Goal: Task Accomplishment & Management: Manage account settings

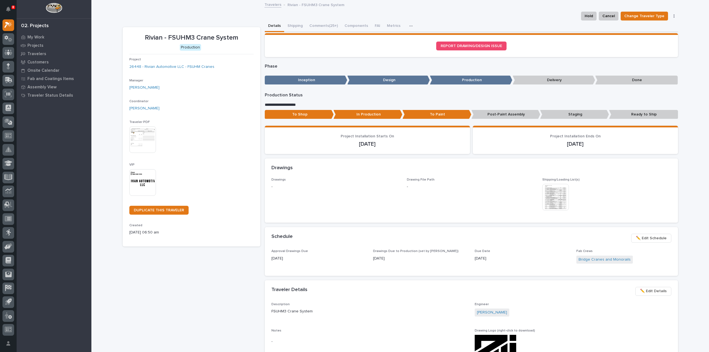
click at [141, 184] on img at bounding box center [142, 182] width 27 height 27
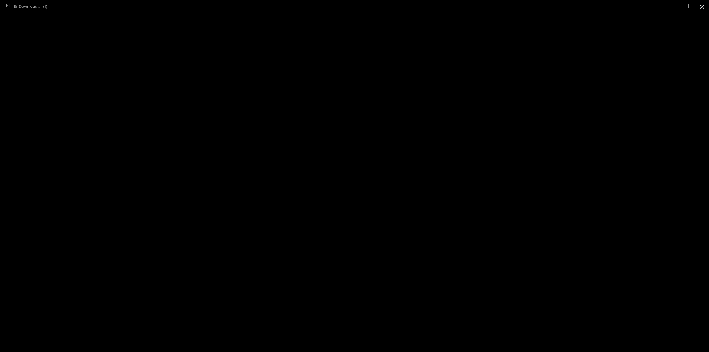
click at [702, 8] on button "Close gallery" at bounding box center [702, 6] width 14 height 13
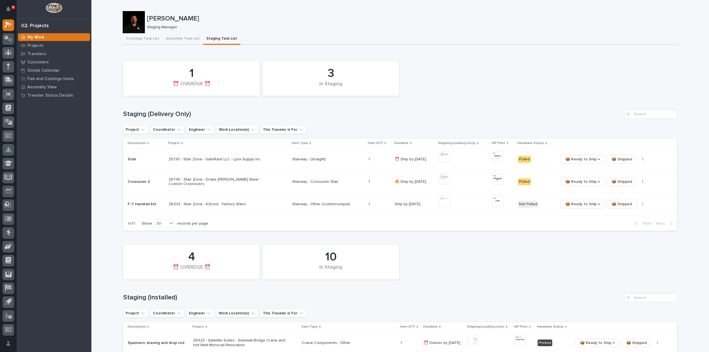
click at [644, 247] on div "10 In Staging 4 ⏰ OVERDUE ⏰" at bounding box center [399, 262] width 559 height 40
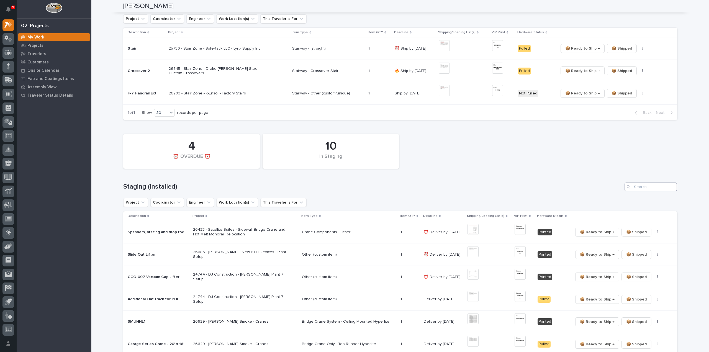
click at [638, 187] on input "Search" at bounding box center [650, 186] width 53 height 9
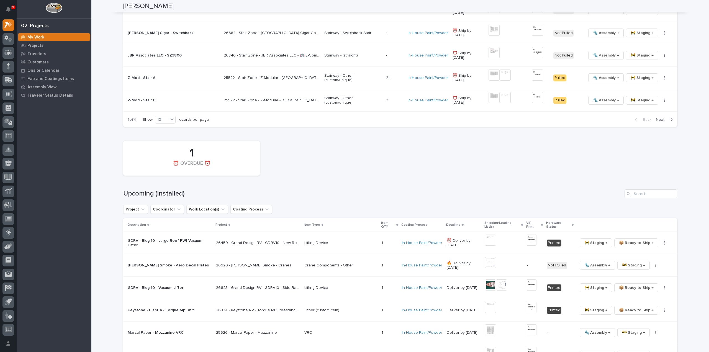
scroll to position [609, 0]
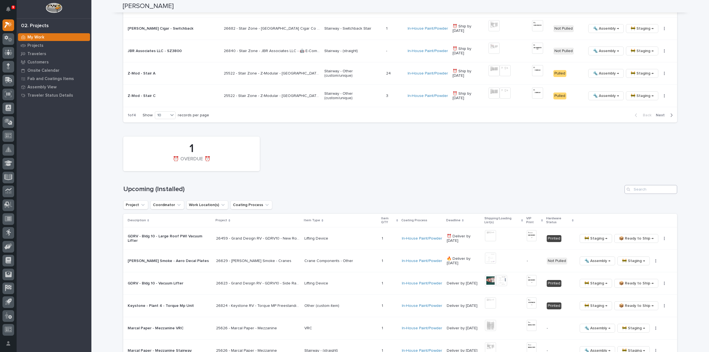
type input "26448"
click at [635, 187] on input "Search" at bounding box center [650, 189] width 53 height 9
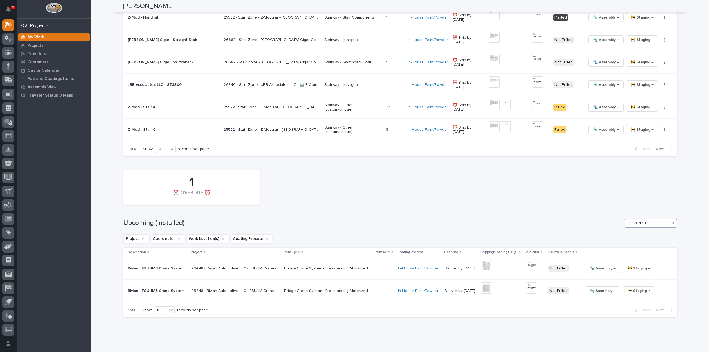
scroll to position [583, 0]
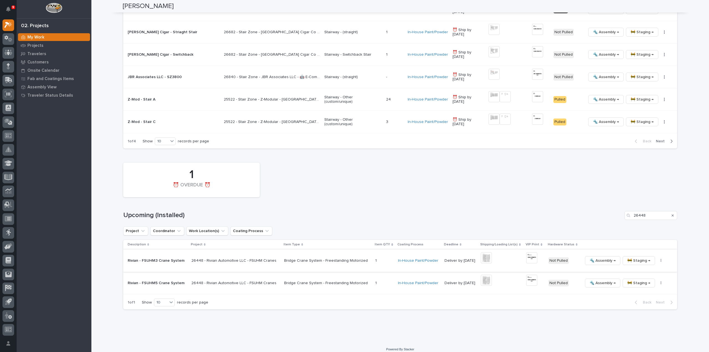
click at [657, 259] on button "button" at bounding box center [661, 261] width 8 height 4
click at [642, 294] on span "🔩 Hardware" at bounding box center [633, 297] width 23 height 7
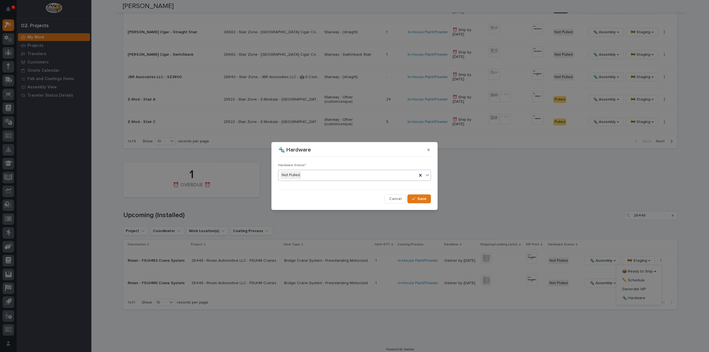
click at [307, 176] on div "Not Pulled" at bounding box center [347, 174] width 139 height 9
drag, startPoint x: 420, startPoint y: 200, endPoint x: 450, endPoint y: 198, distance: 30.5
click at [420, 200] on span "Save" at bounding box center [421, 198] width 9 height 5
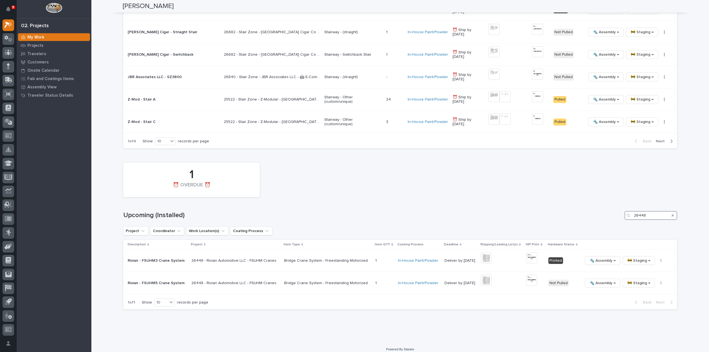
drag, startPoint x: 644, startPoint y: 212, endPoint x: 631, endPoint y: 217, distance: 14.0
click at [631, 217] on div "1 ⏰ OVERDUE ⏰ Upcoming (Installed) 26448 Project Coordinator Work Location(s) C…" at bounding box center [400, 235] width 554 height 150
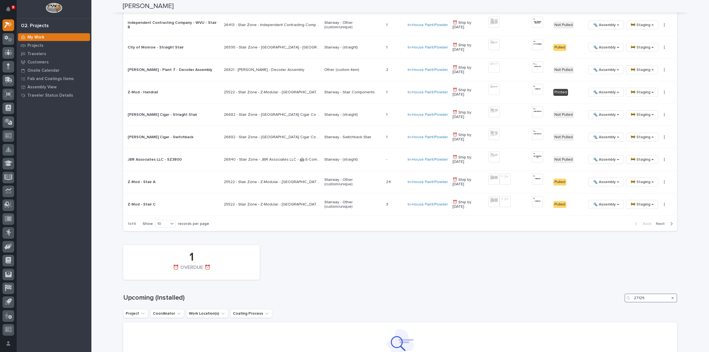
scroll to position [413, 0]
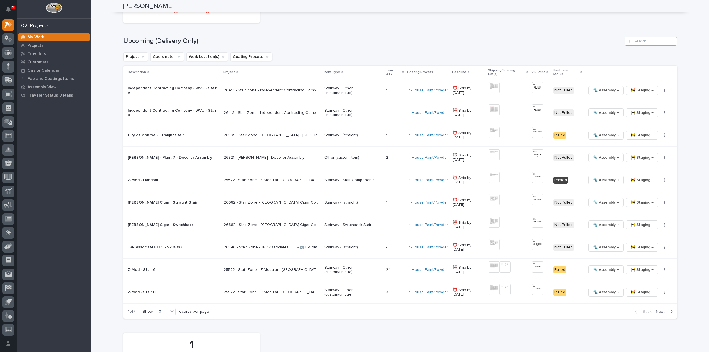
type input "27129"
click at [654, 40] on input "Search" at bounding box center [650, 41] width 53 height 9
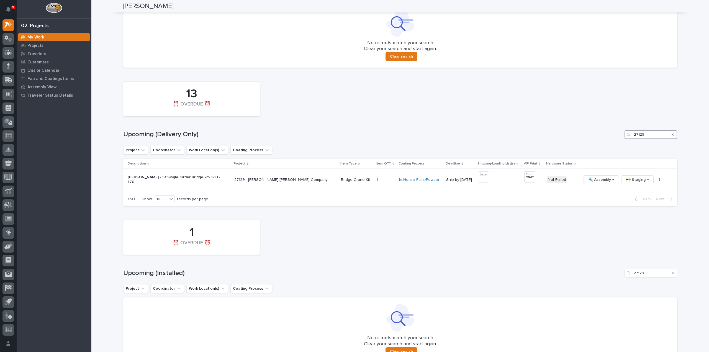
scroll to position [312, 0]
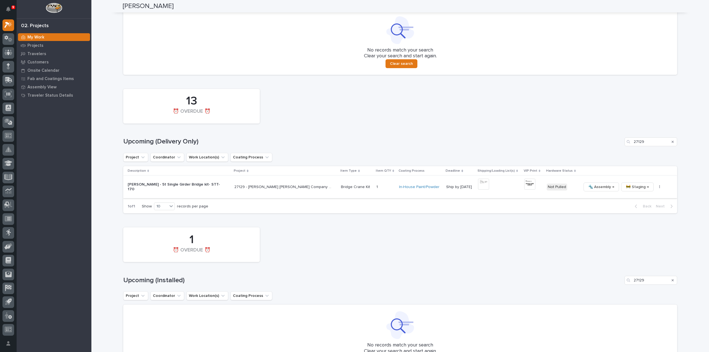
click at [478, 185] on img at bounding box center [483, 184] width 11 height 11
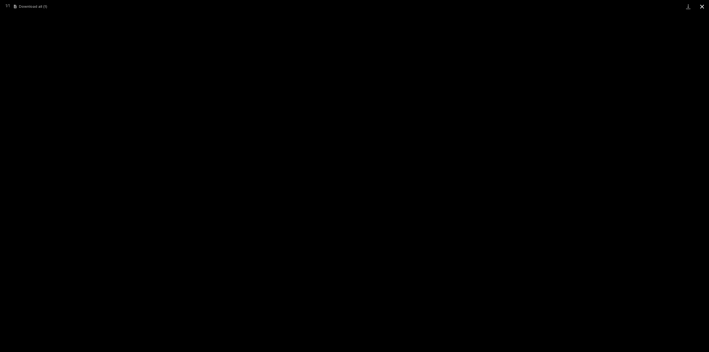
click at [704, 7] on button "Close gallery" at bounding box center [702, 6] width 14 height 13
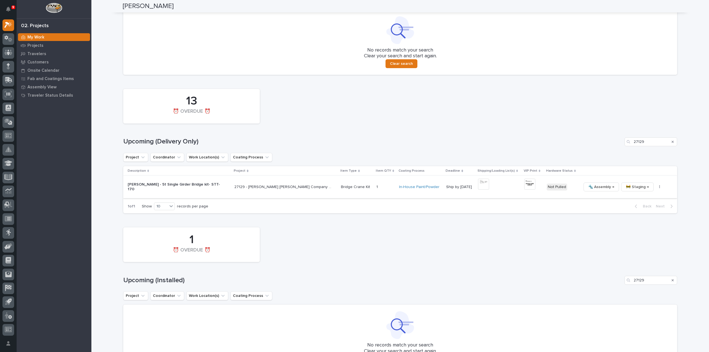
click at [524, 187] on img at bounding box center [529, 184] width 11 height 11
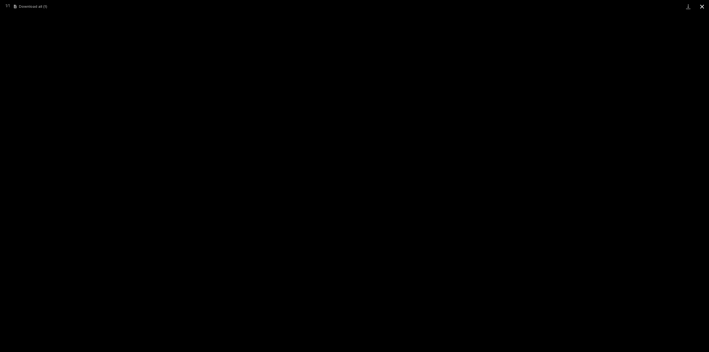
click at [703, 7] on button "Close gallery" at bounding box center [702, 6] width 14 height 13
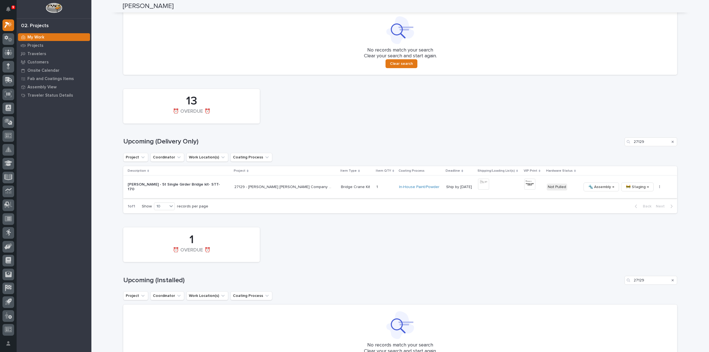
click at [659, 187] on icon "button" at bounding box center [659, 186] width 1 height 3
click at [632, 225] on span "🔩 Hardware" at bounding box center [629, 224] width 23 height 7
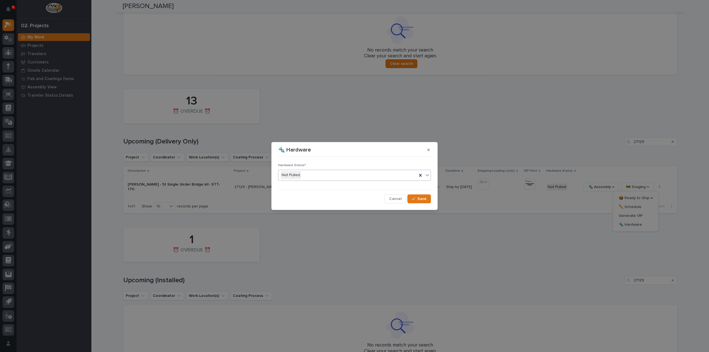
click at [325, 176] on div "Not Pulled" at bounding box center [347, 174] width 139 height 9
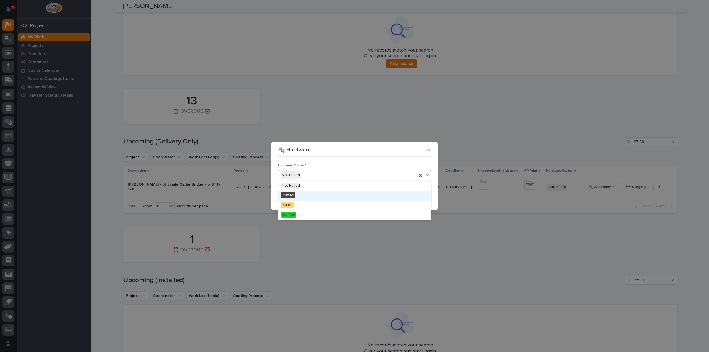
click at [313, 194] on div "Printed" at bounding box center [354, 196] width 152 height 10
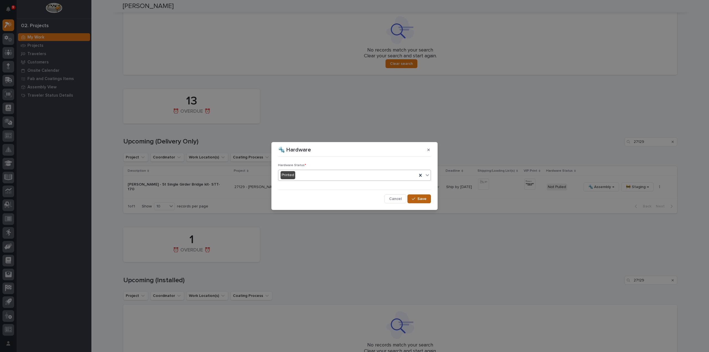
click at [419, 197] on span "Save" at bounding box center [421, 198] width 9 height 5
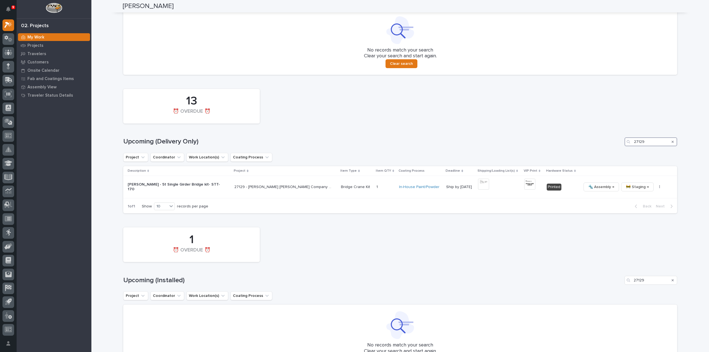
drag, startPoint x: 650, startPoint y: 142, endPoint x: 619, endPoint y: 148, distance: 31.3
click at [619, 148] on div "13 ⏰ OVERDUE ⏰ Upcoming (Delivery Only) 27129 Project Coordinator Work Location…" at bounding box center [400, 149] width 554 height 127
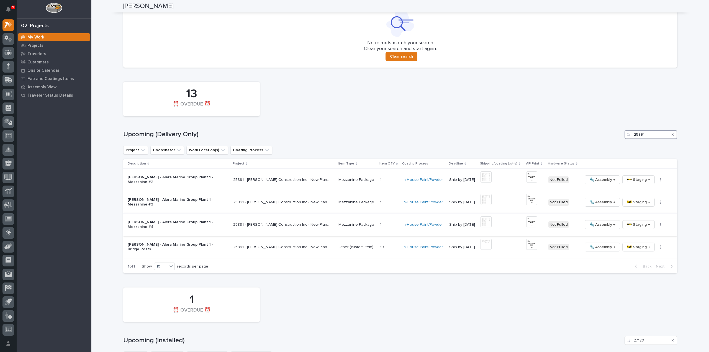
scroll to position [346, 0]
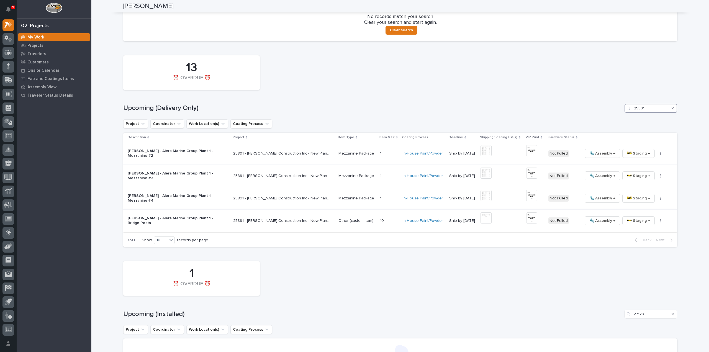
type input "25891"
click at [482, 221] on img at bounding box center [485, 217] width 11 height 11
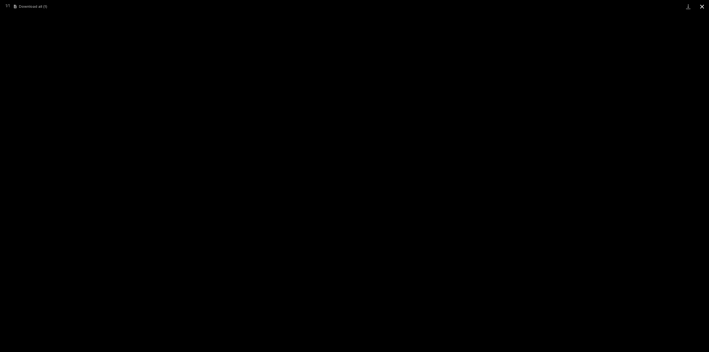
click at [704, 8] on button "Close gallery" at bounding box center [702, 6] width 14 height 13
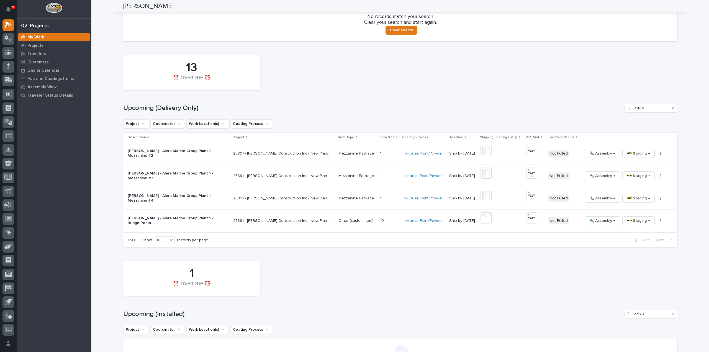
click at [526, 217] on img at bounding box center [531, 217] width 11 height 11
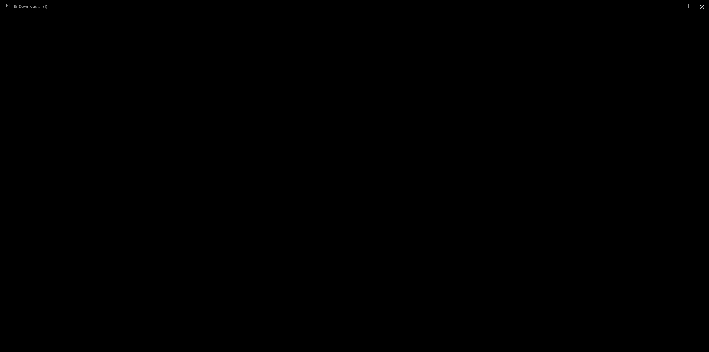
click at [701, 6] on button "Close gallery" at bounding box center [702, 6] width 14 height 13
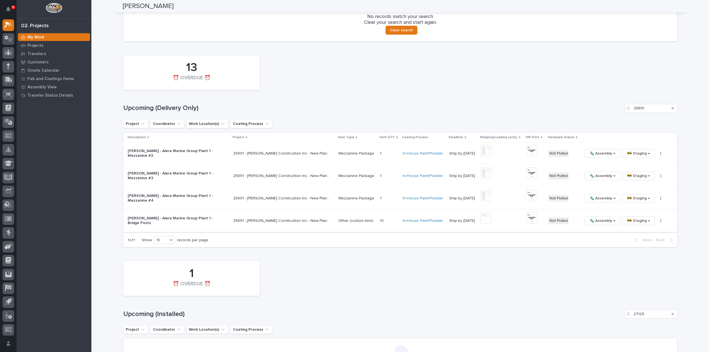
click at [660, 222] on icon "button" at bounding box center [660, 221] width 1 height 4
click at [638, 258] on span "🔩 Hardware" at bounding box center [633, 258] width 23 height 7
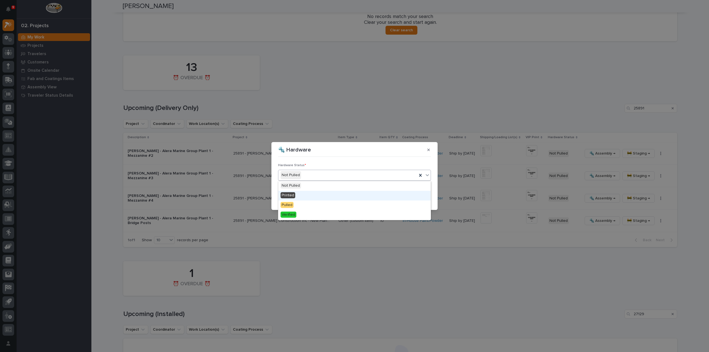
click at [289, 193] on span "Printed" at bounding box center [287, 195] width 15 height 6
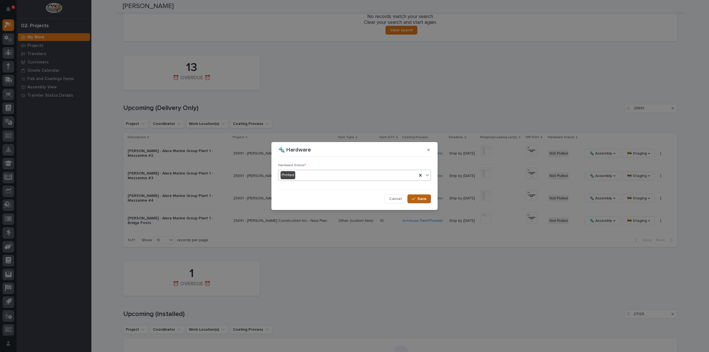
click at [417, 198] on div "button" at bounding box center [415, 199] width 6 height 4
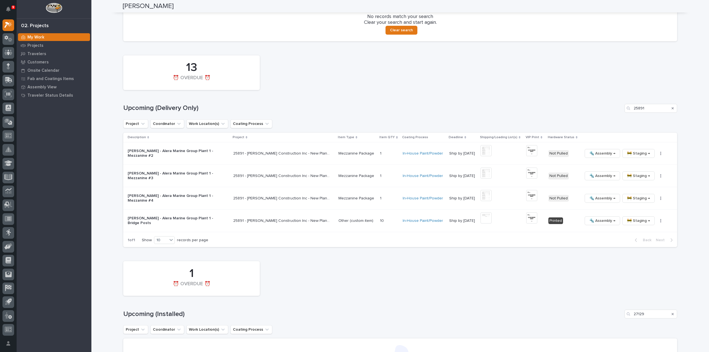
drag, startPoint x: 670, startPoint y: 109, endPoint x: 679, endPoint y: 127, distance: 20.1
click at [671, 109] on icon "Search" at bounding box center [672, 108] width 2 height 3
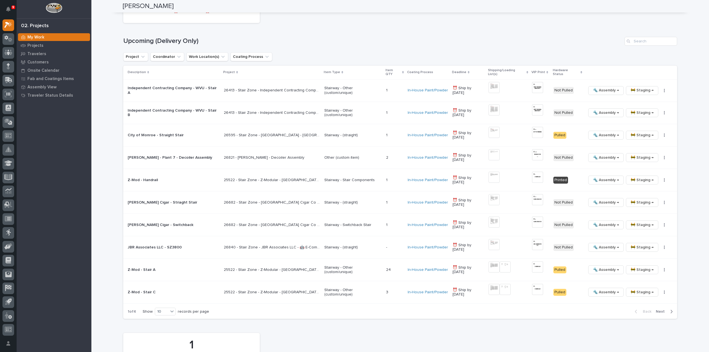
scroll to position [579, 0]
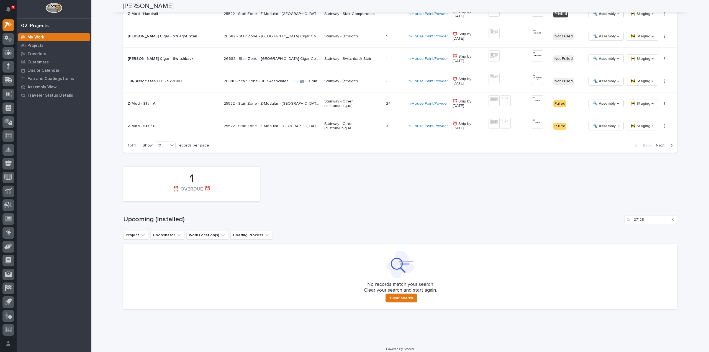
click at [671, 218] on icon "Search" at bounding box center [672, 219] width 2 height 3
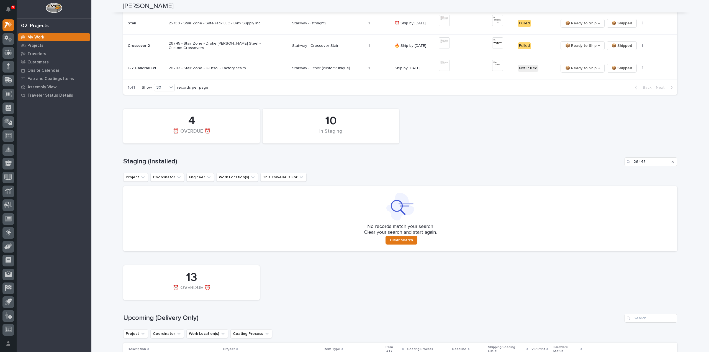
scroll to position [0, 0]
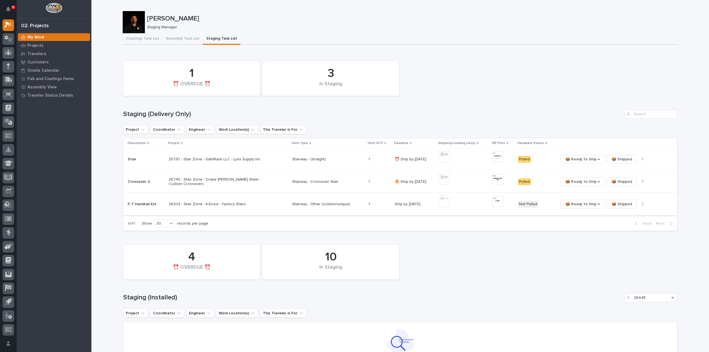
click at [445, 201] on img at bounding box center [443, 201] width 11 height 11
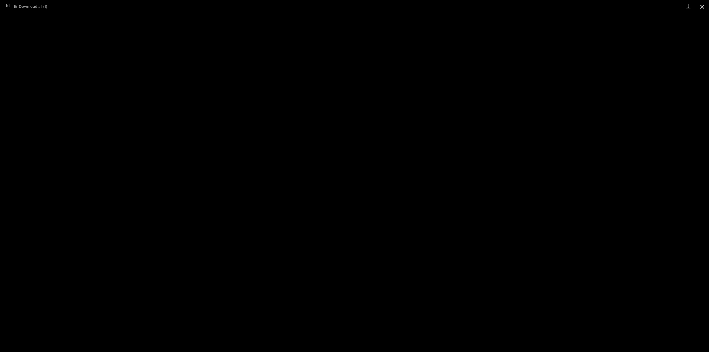
click at [704, 5] on button "Close gallery" at bounding box center [702, 6] width 14 height 13
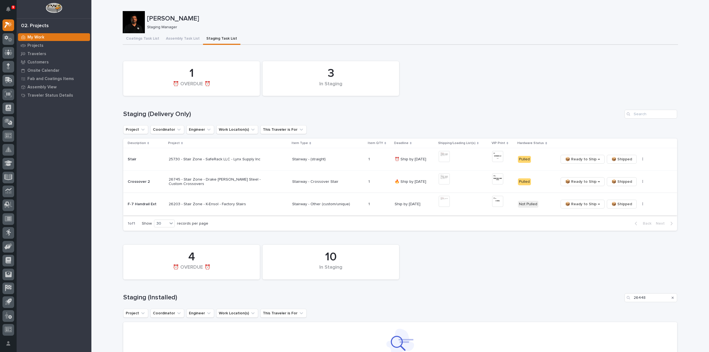
click at [496, 203] on img at bounding box center [497, 201] width 11 height 11
click at [497, 201] on img at bounding box center [497, 201] width 11 height 11
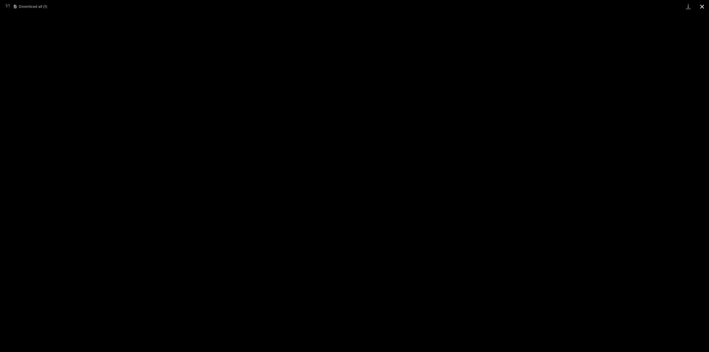
click at [702, 8] on button "Close gallery" at bounding box center [702, 6] width 14 height 13
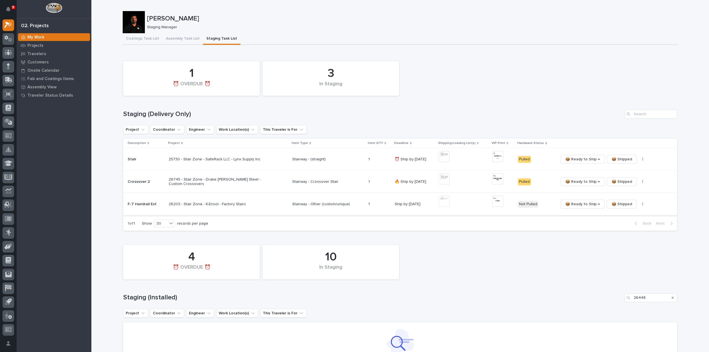
click at [642, 205] on icon "button" at bounding box center [642, 203] width 1 height 3
click at [624, 225] on span "🔩 Hardware" at bounding box center [619, 223] width 23 height 7
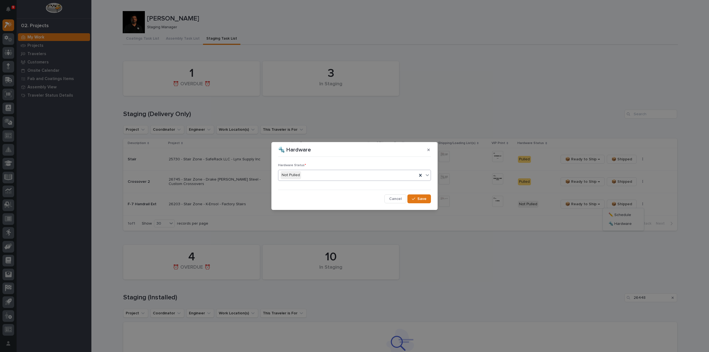
click at [324, 174] on div "Not Pulled" at bounding box center [347, 174] width 139 height 9
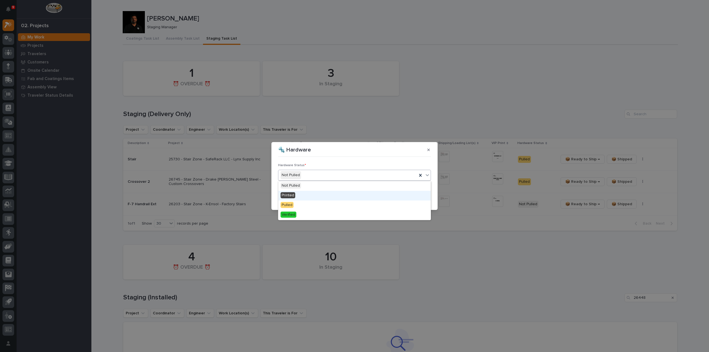
click at [333, 195] on div "Printed" at bounding box center [354, 196] width 152 height 10
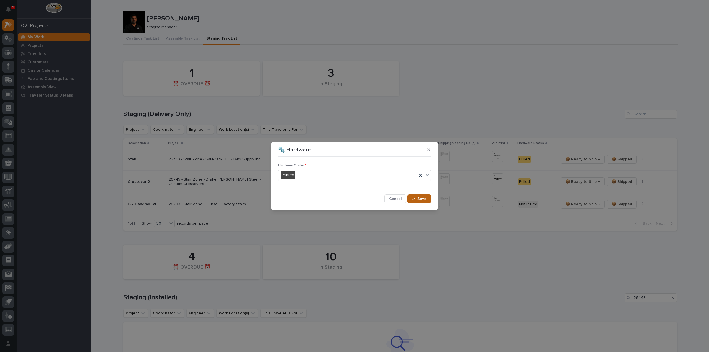
click at [417, 201] on button "Save" at bounding box center [419, 198] width 24 height 9
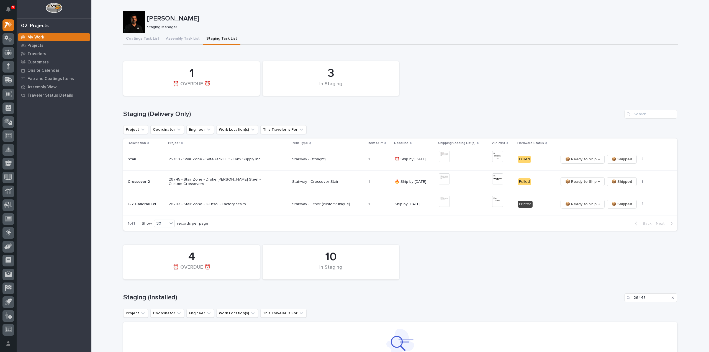
click at [473, 244] on div "10 In Staging 4 ⏰ OVERDUE ⏰" at bounding box center [399, 262] width 559 height 40
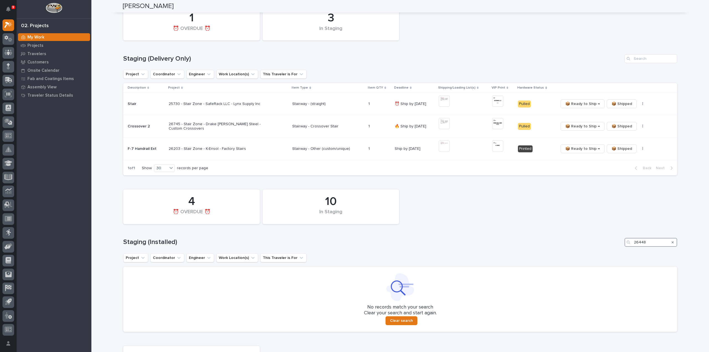
drag, startPoint x: 653, startPoint y: 243, endPoint x: 622, endPoint y: 244, distance: 31.3
click at [624, 244] on div "26448" at bounding box center [650, 242] width 53 height 9
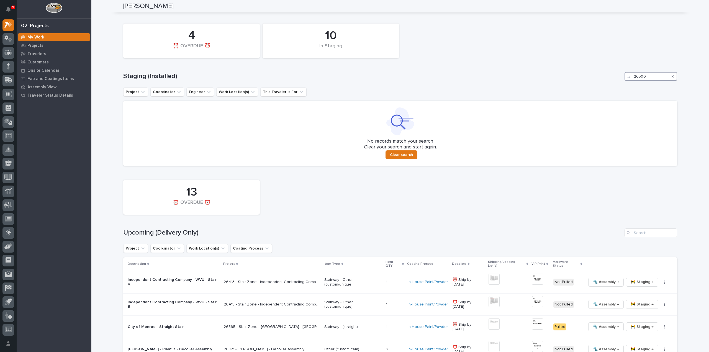
scroll to position [221, 0]
type input "26590"
click at [643, 233] on input "Search" at bounding box center [650, 232] width 53 height 9
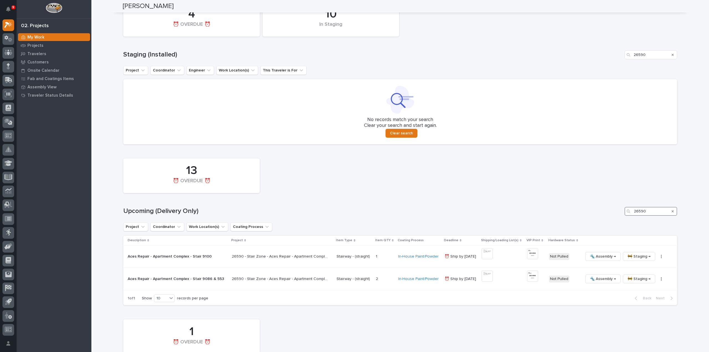
scroll to position [298, 0]
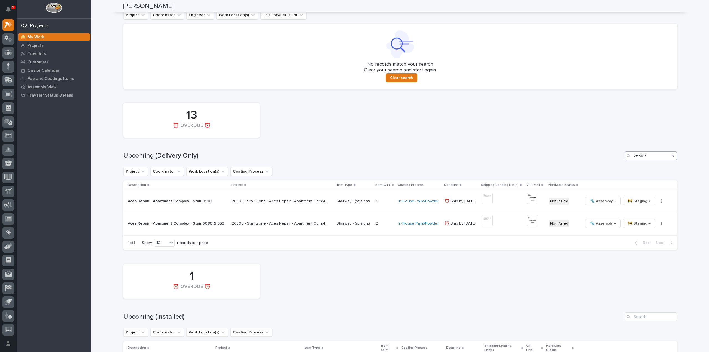
type input "26590"
click at [238, 223] on p "26590 - Stair Zone - Aces Repair - Apartment Complex" at bounding box center [281, 223] width 98 height 6
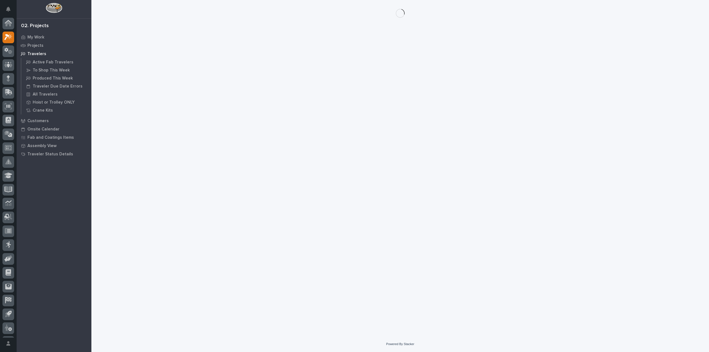
scroll to position [12, 0]
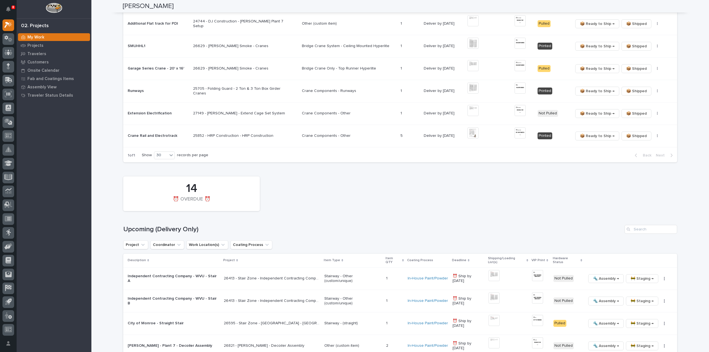
scroll to position [387, 0]
click at [660, 227] on input "Search" at bounding box center [650, 227] width 53 height 9
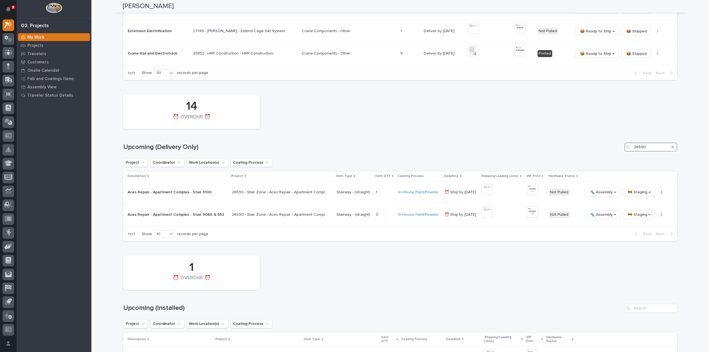
scroll to position [464, 0]
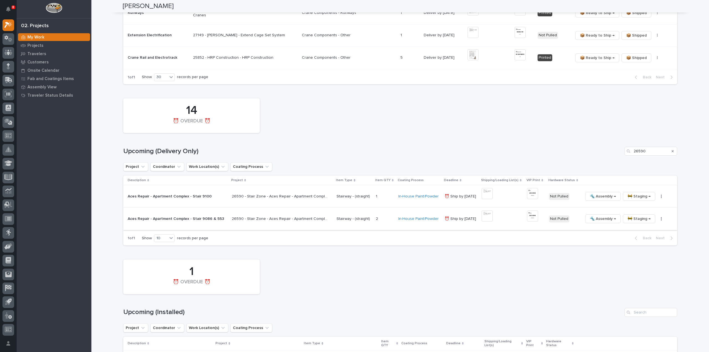
click at [486, 216] on img at bounding box center [486, 215] width 11 height 11
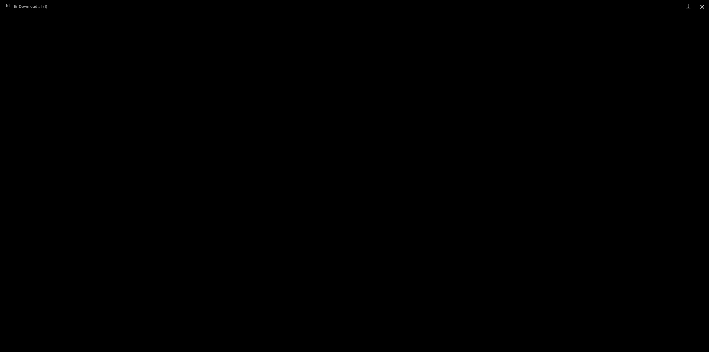
click at [701, 10] on button "Close gallery" at bounding box center [702, 6] width 14 height 13
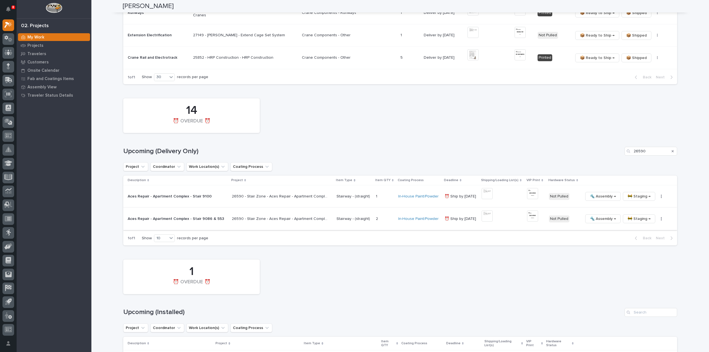
click at [527, 216] on img at bounding box center [532, 215] width 11 height 11
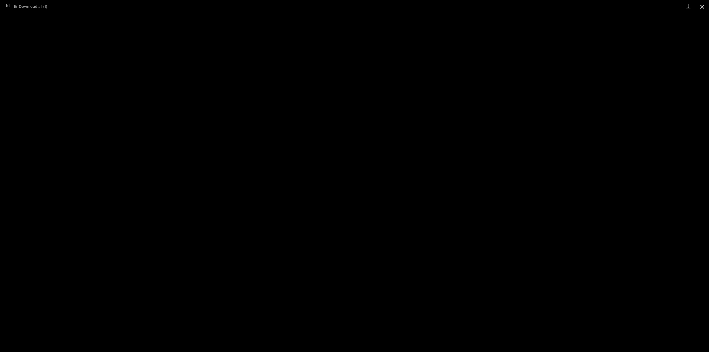
click at [701, 6] on button "Close gallery" at bounding box center [702, 6] width 14 height 13
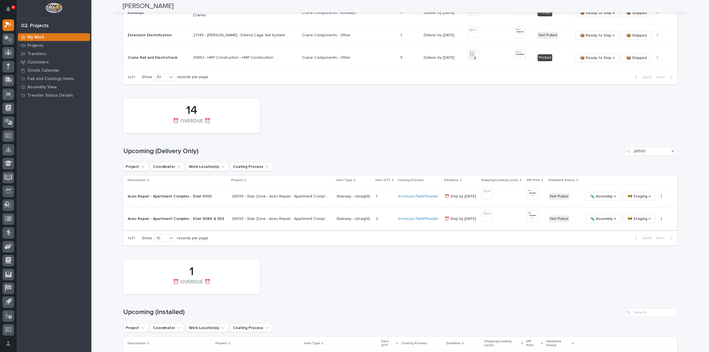
click at [660, 219] on icon "button" at bounding box center [660, 219] width 1 height 4
click at [641, 255] on span "🔩 Hardware" at bounding box center [633, 256] width 23 height 7
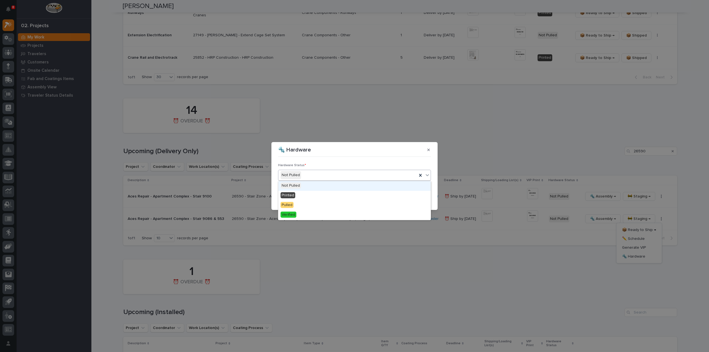
click at [350, 174] on div "Not Pulled" at bounding box center [347, 174] width 139 height 9
click at [346, 193] on div "Printed" at bounding box center [354, 196] width 152 height 10
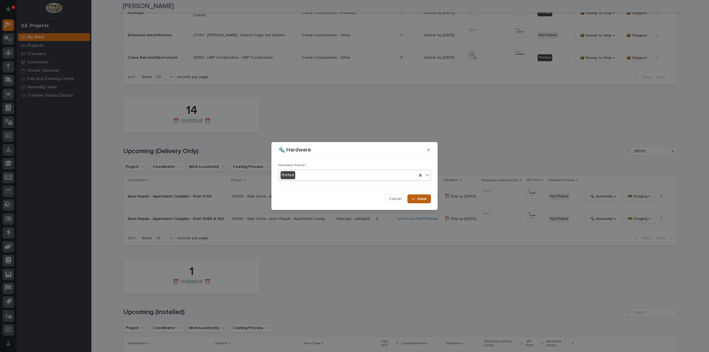
click at [414, 198] on icon "button" at bounding box center [413, 199] width 3 height 4
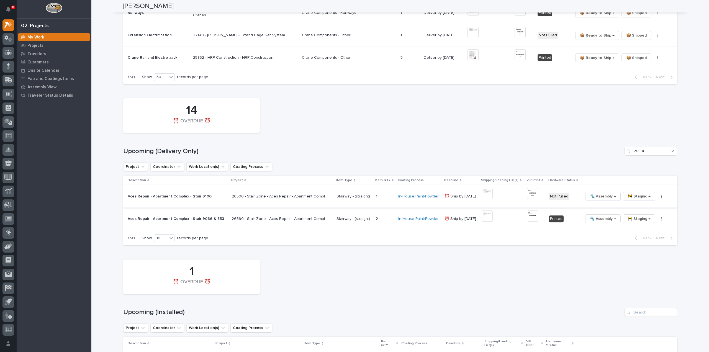
click at [481, 194] on img at bounding box center [486, 193] width 11 height 11
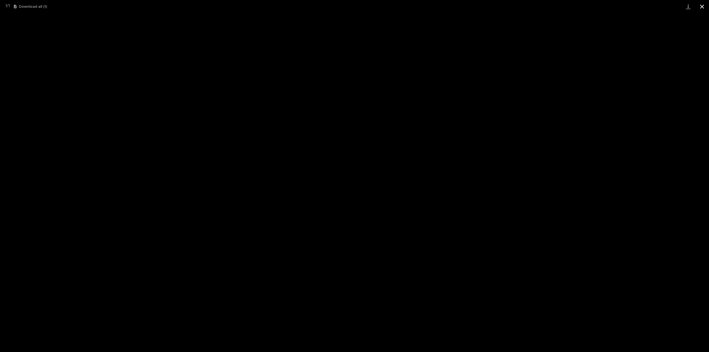
click at [701, 6] on button "Close gallery" at bounding box center [702, 6] width 14 height 13
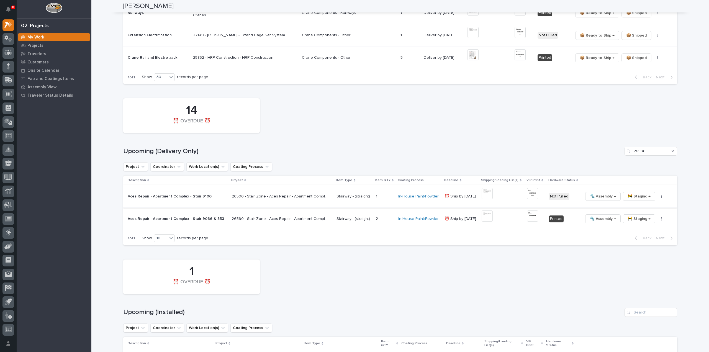
click at [527, 195] on img at bounding box center [532, 193] width 11 height 11
click at [527, 191] on img at bounding box center [532, 193] width 11 height 11
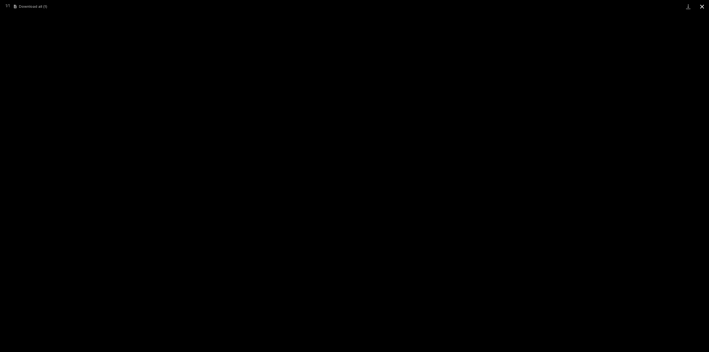
click at [701, 5] on button "Close gallery" at bounding box center [702, 6] width 14 height 13
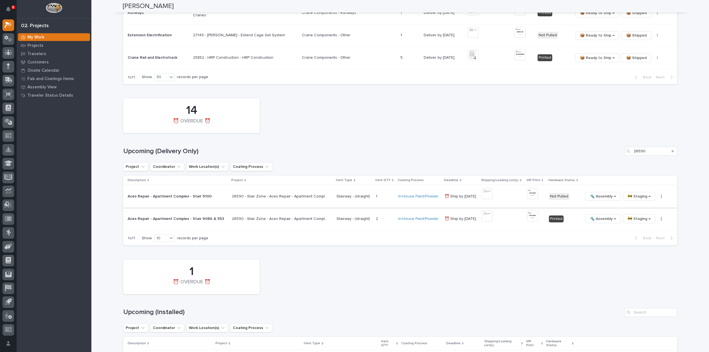
click at [660, 195] on icon "button" at bounding box center [660, 196] width 1 height 4
click at [636, 233] on span "🔩 Hardware" at bounding box center [633, 234] width 23 height 7
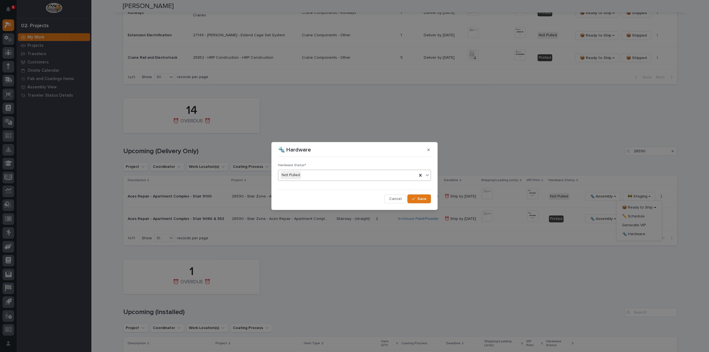
click at [315, 174] on div "Not Pulled" at bounding box center [347, 174] width 139 height 9
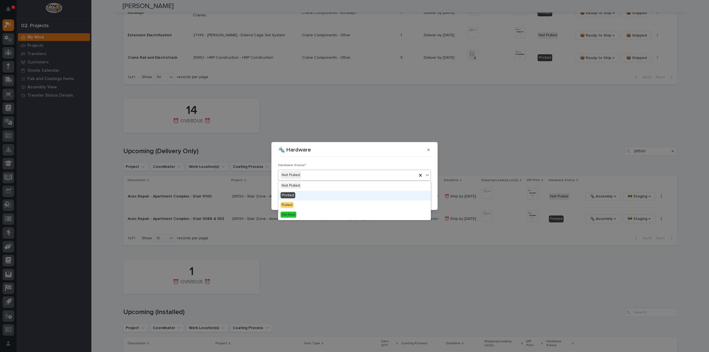
drag, startPoint x: 306, startPoint y: 195, endPoint x: 311, endPoint y: 195, distance: 4.4
click at [306, 195] on div "Printed" at bounding box center [354, 196] width 152 height 10
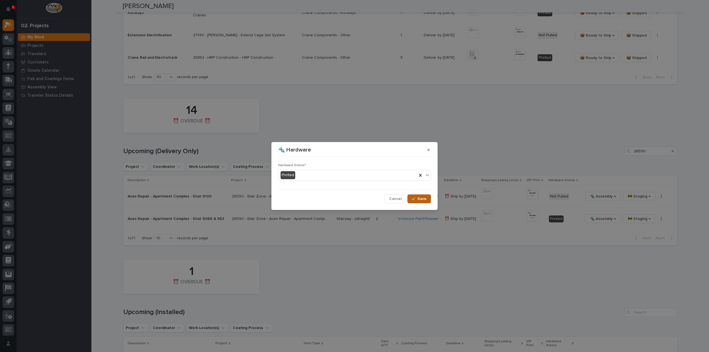
click at [417, 200] on button "Save" at bounding box center [419, 198] width 24 height 9
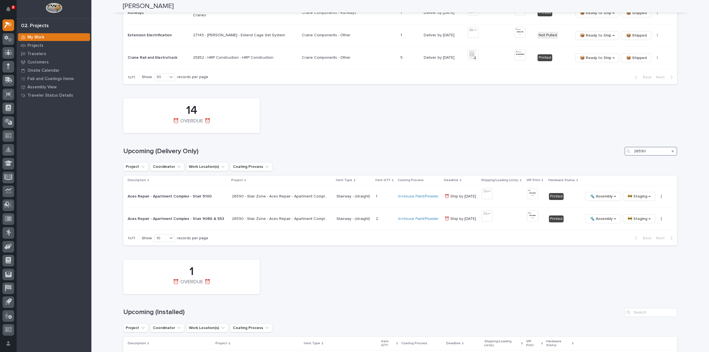
drag, startPoint x: 653, startPoint y: 152, endPoint x: 594, endPoint y: 154, distance: 58.4
click at [594, 154] on div "Upcoming (Delivery Only) 26590" at bounding box center [400, 151] width 554 height 9
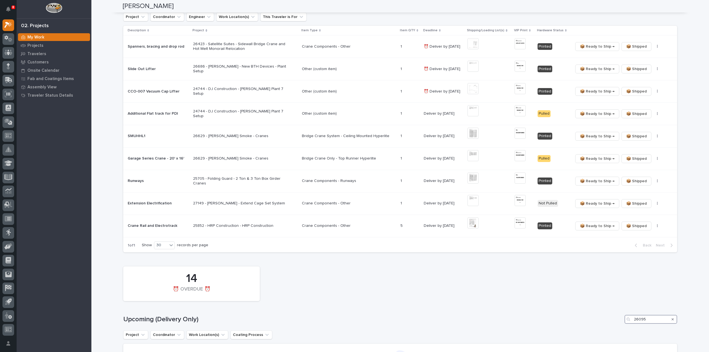
scroll to position [75, 0]
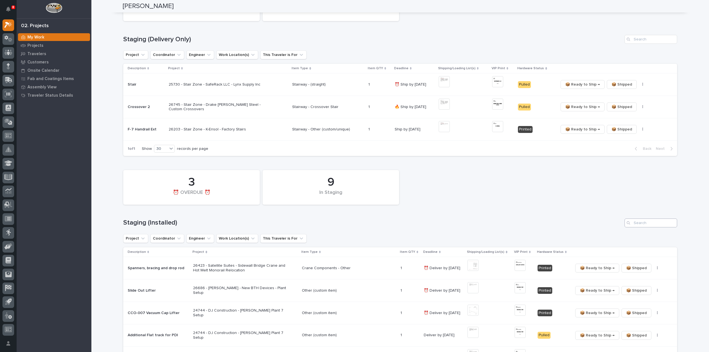
type input "26095"
click at [652, 224] on input "Search" at bounding box center [650, 222] width 53 height 9
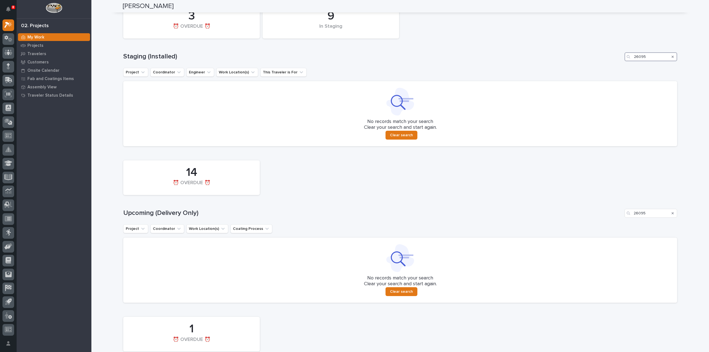
scroll to position [351, 0]
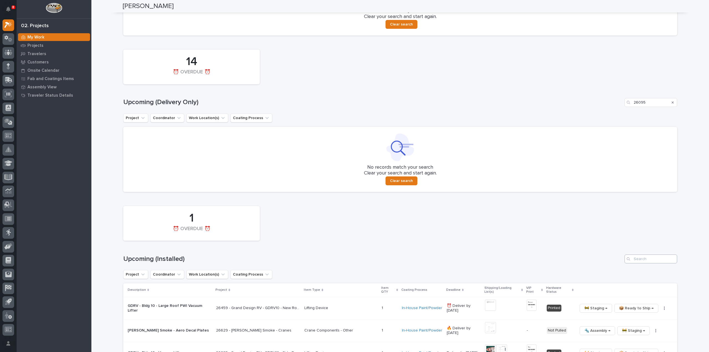
type input "26095"
click at [643, 259] on input "Search" at bounding box center [650, 258] width 53 height 9
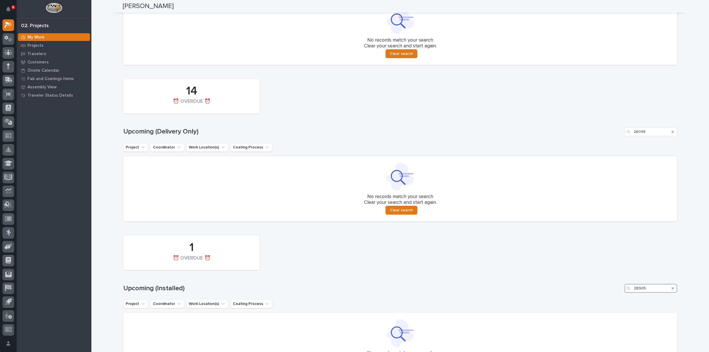
scroll to position [373, 0]
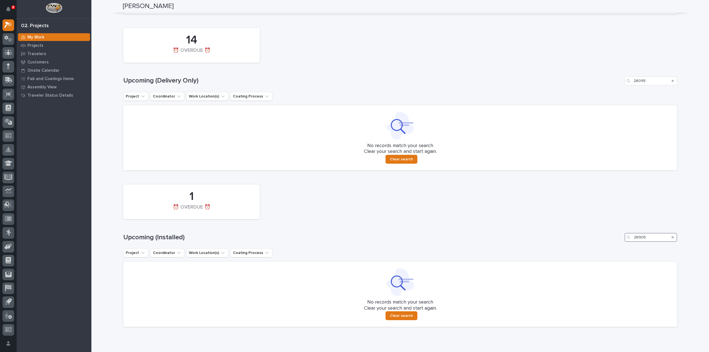
drag, startPoint x: 649, startPoint y: 241, endPoint x: 619, endPoint y: 249, distance: 31.3
click at [619, 249] on div "1 ⏰ OVERDUE ⏰ Upcoming (Installed) 26905 Project Coordinator Work Location(s) C…" at bounding box center [400, 254] width 554 height 145
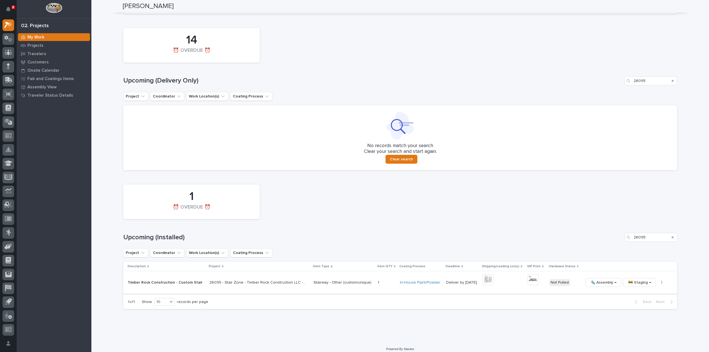
click at [488, 280] on img at bounding box center [487, 279] width 11 height 11
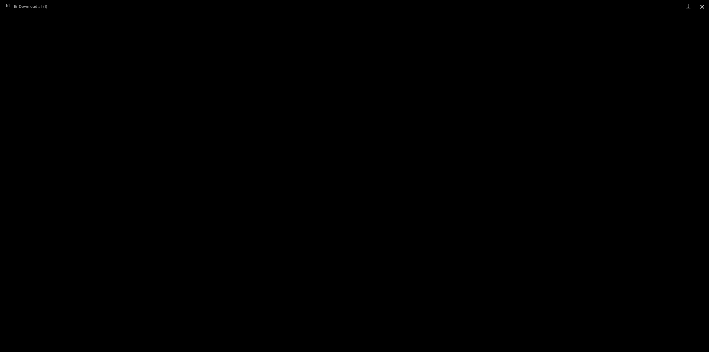
click at [701, 4] on button "Close gallery" at bounding box center [702, 6] width 14 height 13
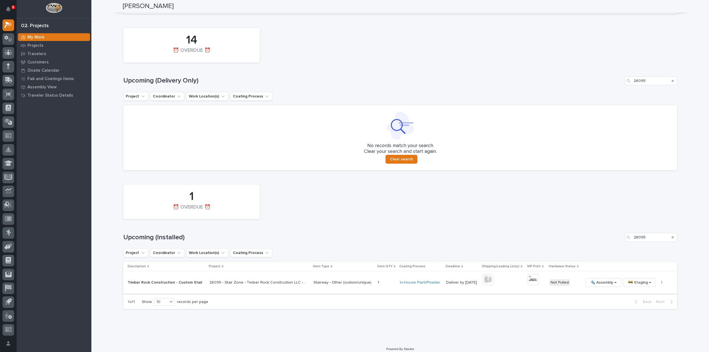
click at [661, 284] on icon "button" at bounding box center [661, 282] width 1 height 4
click at [639, 322] on span "🔩 Hardware" at bounding box center [634, 320] width 23 height 7
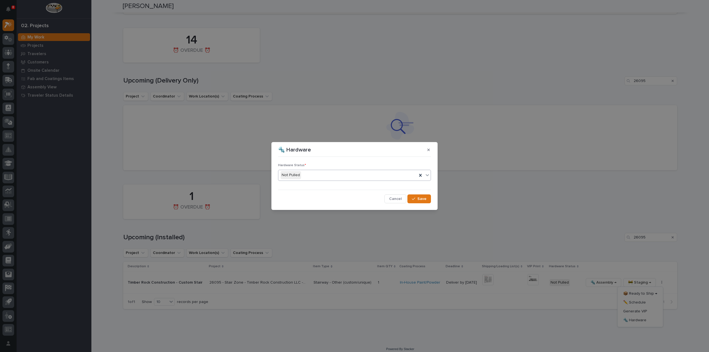
click at [303, 177] on div "Not Pulled" at bounding box center [347, 174] width 139 height 9
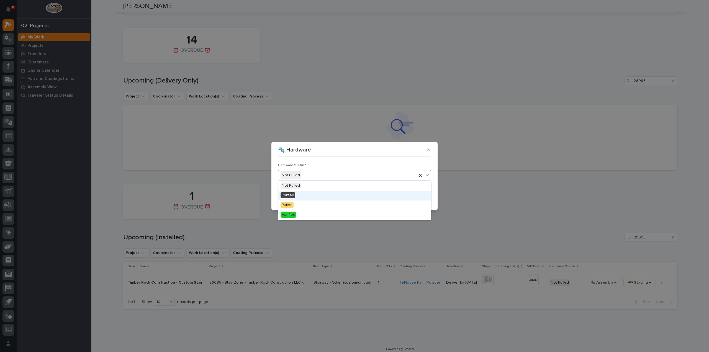
click at [298, 194] on div "Printed" at bounding box center [354, 196] width 152 height 10
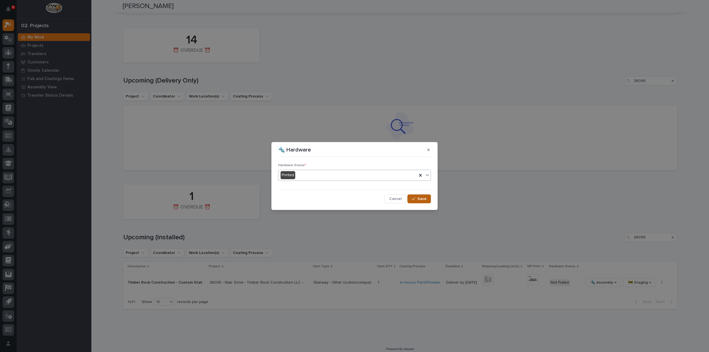
click at [425, 200] on span "Save" at bounding box center [421, 198] width 9 height 5
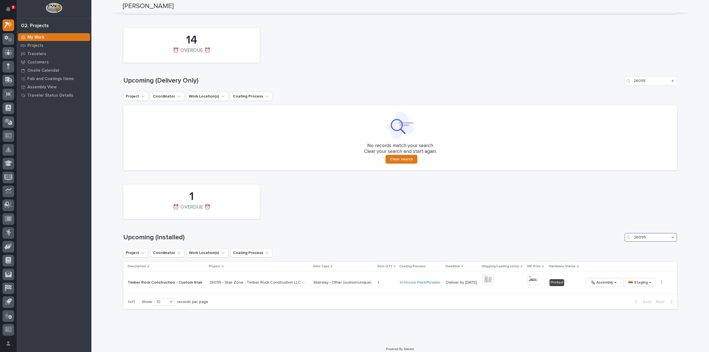
drag, startPoint x: 646, startPoint y: 240, endPoint x: 635, endPoint y: 241, distance: 11.1
click at [635, 241] on input "26095" at bounding box center [650, 237] width 53 height 9
type input "2"
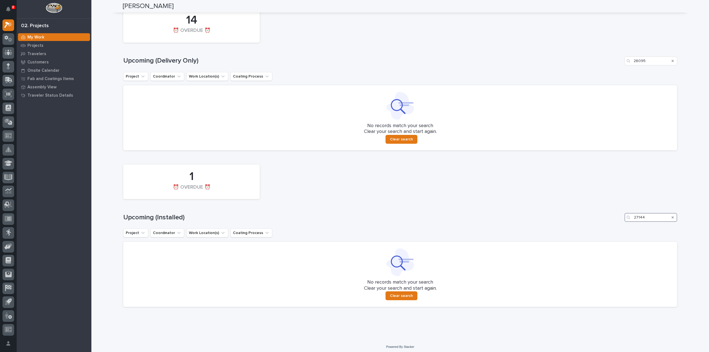
scroll to position [396, 0]
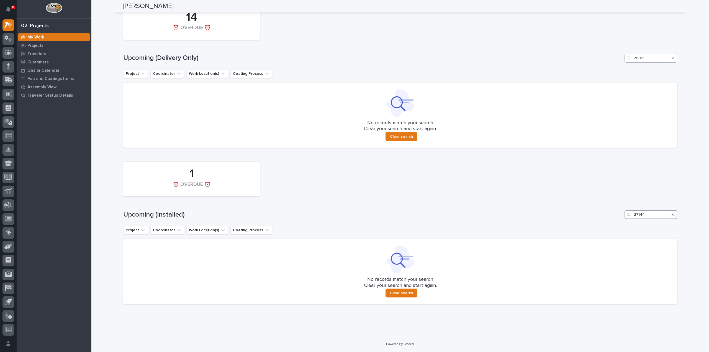
type input "27144"
drag, startPoint x: 654, startPoint y: 57, endPoint x: 633, endPoint y: 64, distance: 22.3
click at [633, 64] on div "14 ⏰ OVERDUE ⏰ Upcoming (Delivery Only) 26095 Project Coordinator Work Location…" at bounding box center [400, 74] width 554 height 145
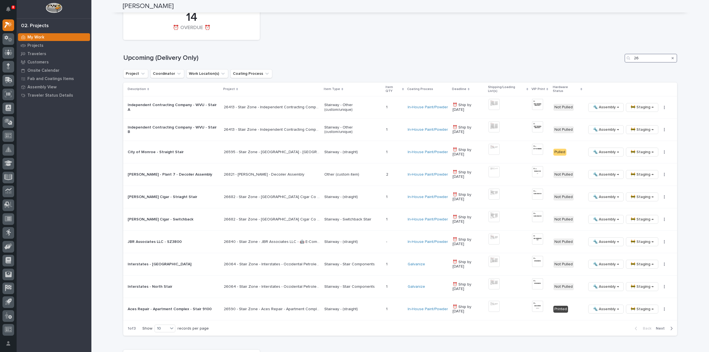
type input "2"
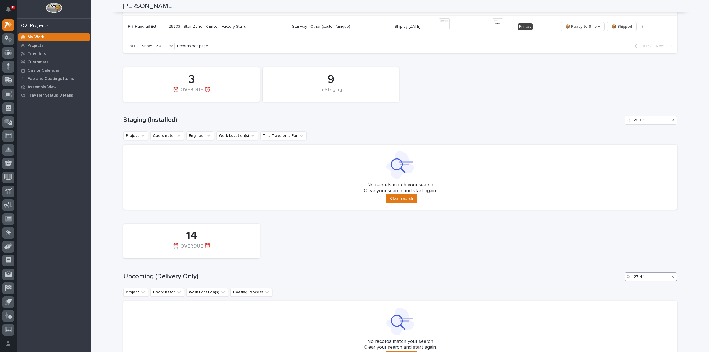
scroll to position [174, 0]
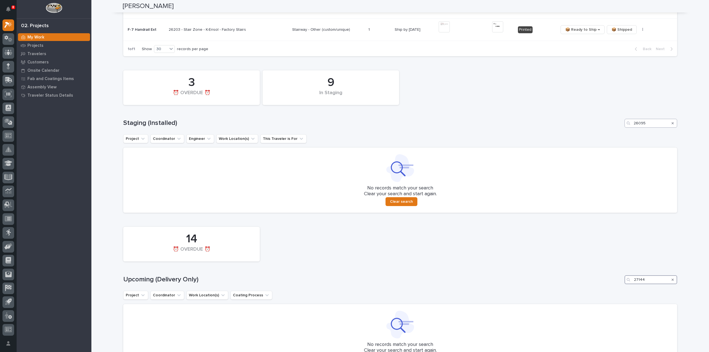
type input "27144"
drag, startPoint x: 654, startPoint y: 122, endPoint x: 632, endPoint y: 129, distance: 23.6
click at [632, 129] on div "9 In Staging 3 ⏰ OVERDUE ⏰ Staging (Installed) 26095 Project Coordinator Engine…" at bounding box center [400, 140] width 554 height 145
drag, startPoint x: 644, startPoint y: 124, endPoint x: 632, endPoint y: 128, distance: 13.5
click at [632, 128] on div "9 In Staging 3 ⏰ OVERDUE ⏰ Staging (Installed) 27144 Project Coordinator Engine…" at bounding box center [400, 140] width 554 height 145
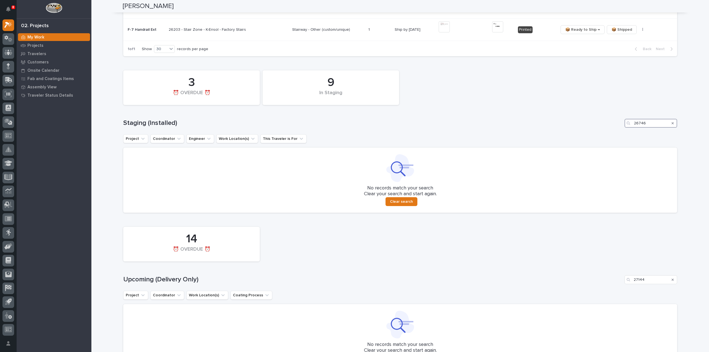
scroll to position [285, 0]
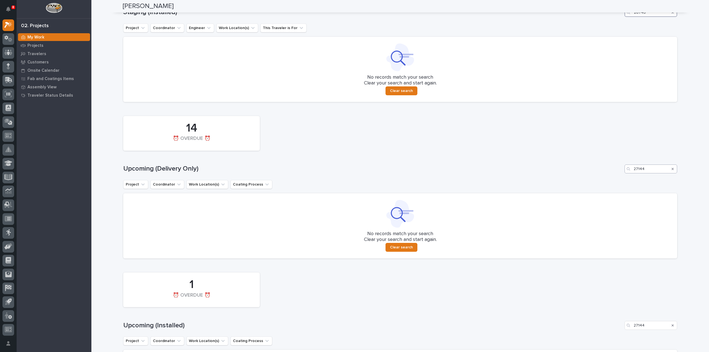
type input "26746"
drag, startPoint x: 646, startPoint y: 170, endPoint x: 633, endPoint y: 174, distance: 13.4
click at [633, 174] on div "14 ⏰ OVERDUE ⏰ Upcoming (Delivery Only) 27144 Project Coordinator Work Location…" at bounding box center [400, 185] width 554 height 145
type input "2"
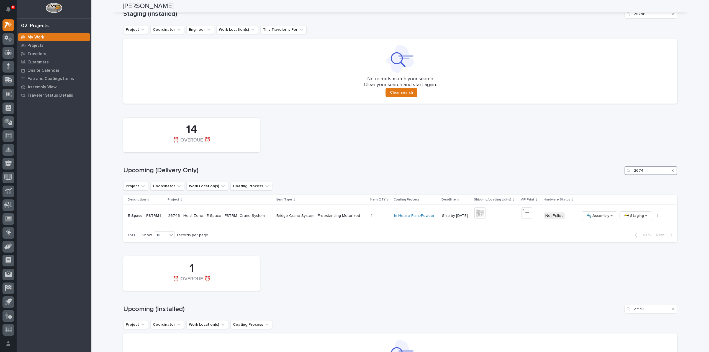
scroll to position [276, 0]
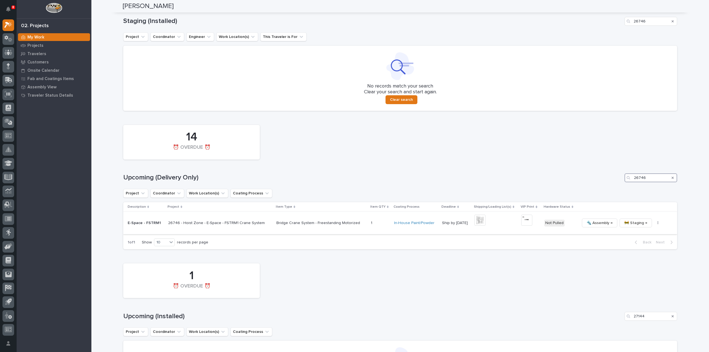
type input "26746"
click at [478, 221] on img at bounding box center [479, 219] width 11 height 11
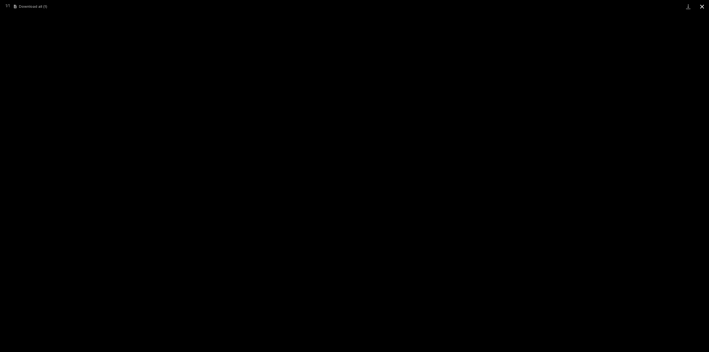
click at [703, 8] on button "Close gallery" at bounding box center [702, 6] width 14 height 13
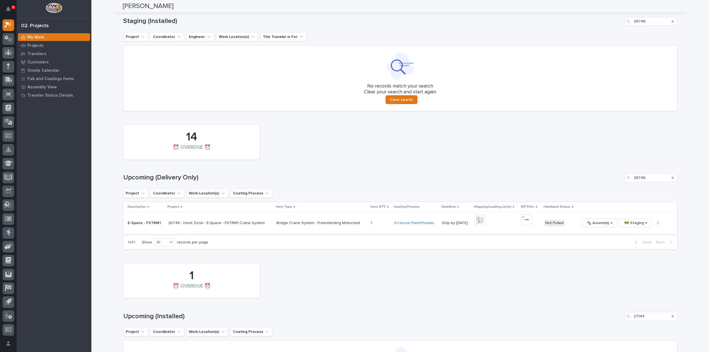
click at [522, 218] on img at bounding box center [526, 219] width 11 height 11
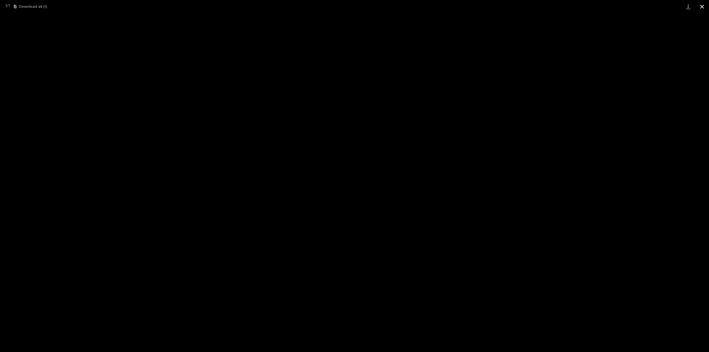
click at [702, 5] on button "Close gallery" at bounding box center [702, 6] width 14 height 13
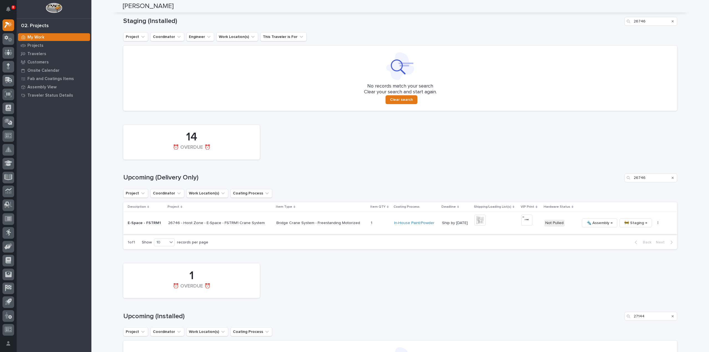
click at [657, 222] on icon "button" at bounding box center [657, 223] width 1 height 4
click at [642, 260] on button "🔩 Hardware" at bounding box center [634, 260] width 41 height 9
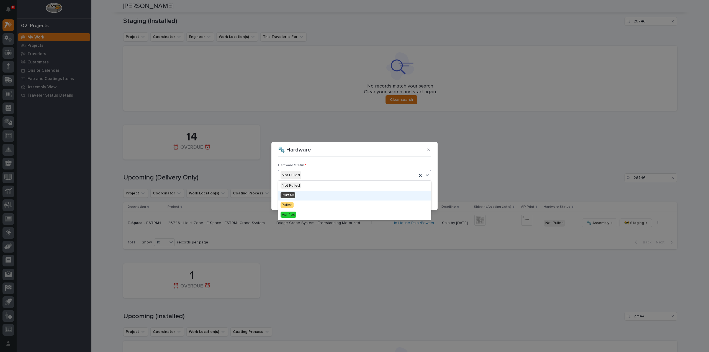
click at [301, 194] on div "Printed" at bounding box center [354, 196] width 152 height 10
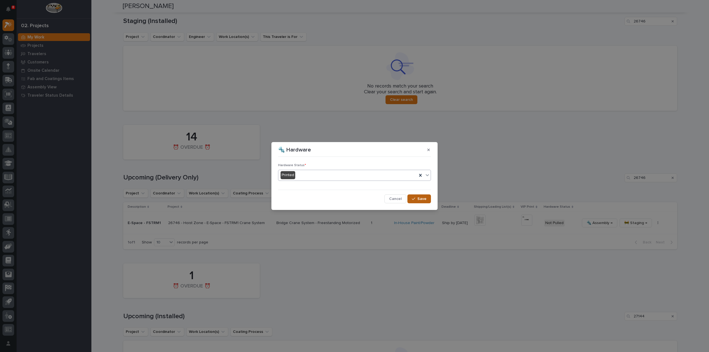
click at [419, 201] on span "Save" at bounding box center [421, 198] width 9 height 5
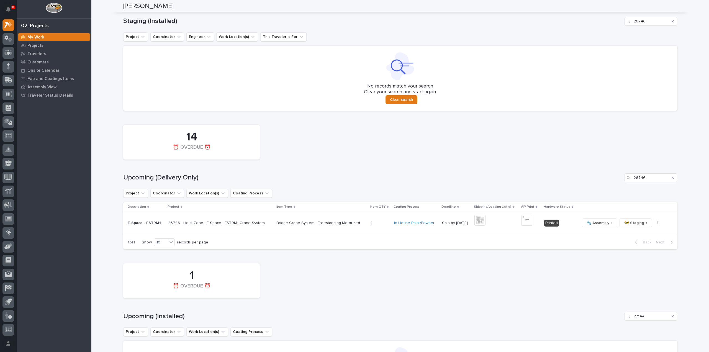
scroll to position [0, 0]
